Goal: Information Seeking & Learning: Check status

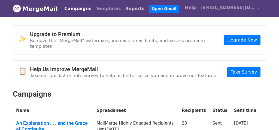
click at [123, 7] on link "Reports" at bounding box center [135, 8] width 24 height 11
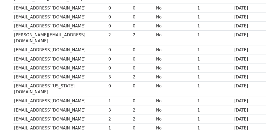
scroll to position [271, 0]
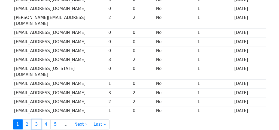
scroll to position [287, 0]
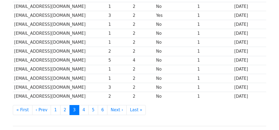
scroll to position [313, 0]
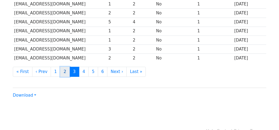
click at [62, 67] on link "2" at bounding box center [65, 72] width 10 height 10
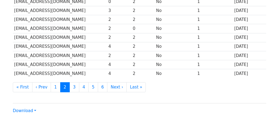
scroll to position [313, 0]
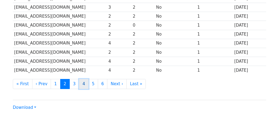
click at [82, 79] on link "4" at bounding box center [84, 84] width 10 height 10
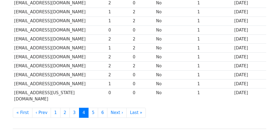
scroll to position [286, 0]
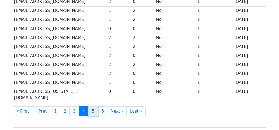
click at [91, 107] on link "5" at bounding box center [93, 112] width 10 height 10
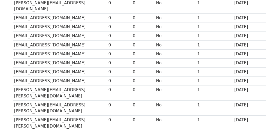
scroll to position [282, 0]
